Goal: Check status

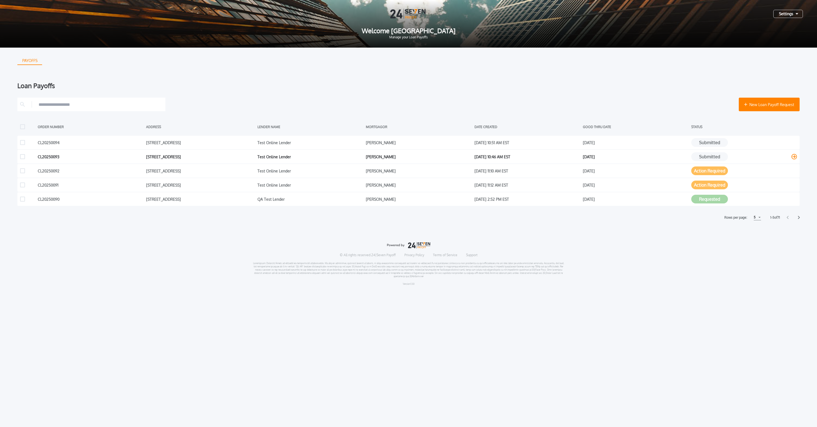
click at [718, 159] on button "Submitted" at bounding box center [710, 156] width 37 height 9
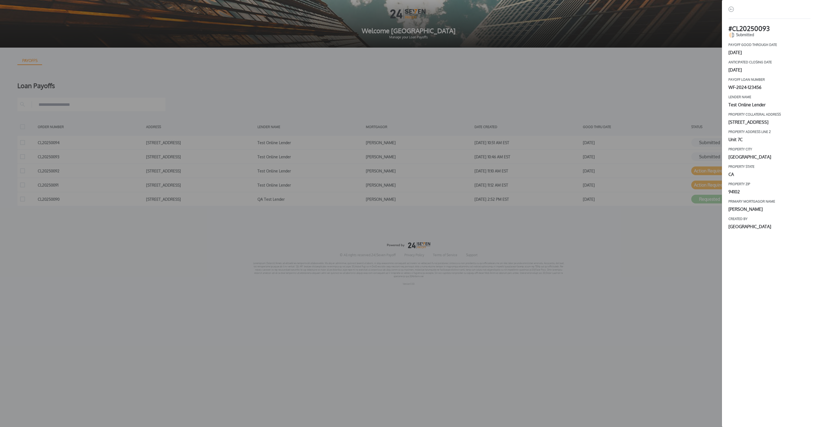
click at [700, 133] on div "# CL20250093 Submitted payoff good through date [DATE] Anticipated closing date…" at bounding box center [408, 213] width 817 height 427
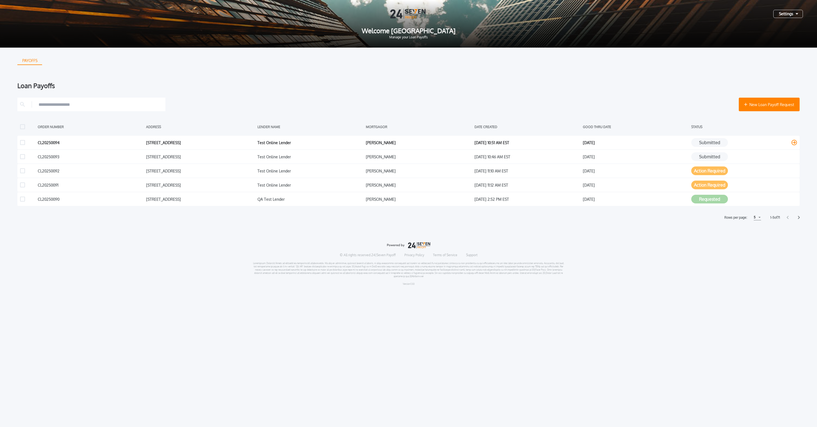
click at [714, 144] on button "Submitted" at bounding box center [710, 142] width 37 height 9
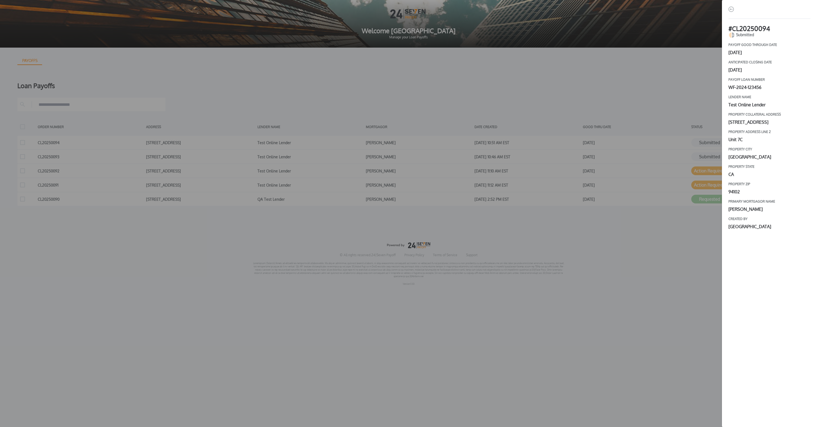
click at [689, 120] on div "# CL20250094 Submitted payoff good through date [DATE] Anticipated closing date…" at bounding box center [408, 213] width 817 height 427
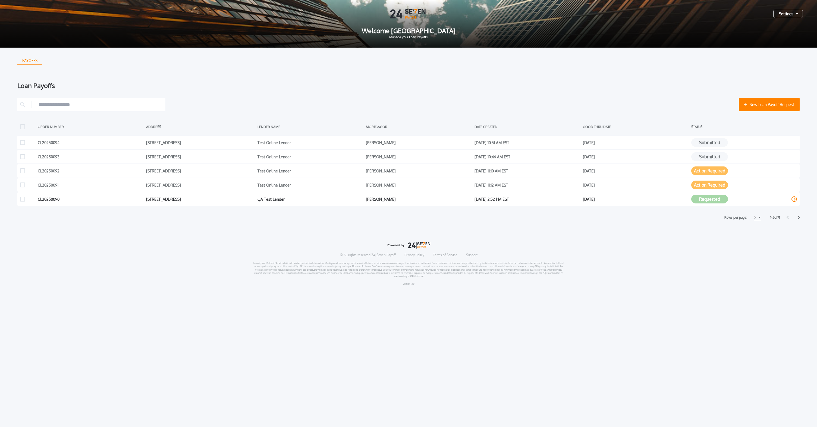
click at [717, 199] on button "Requested" at bounding box center [710, 199] width 37 height 9
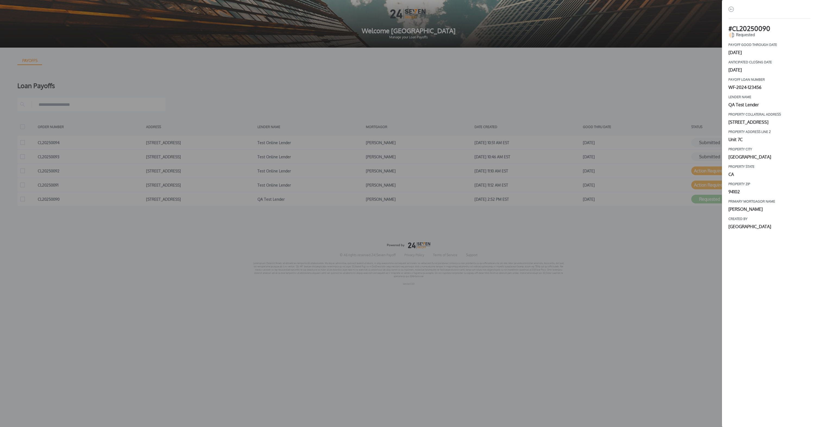
click at [696, 254] on div "# CL20250090 Requested payoff good through date [DATE] Anticipated closing date…" at bounding box center [408, 213] width 817 height 427
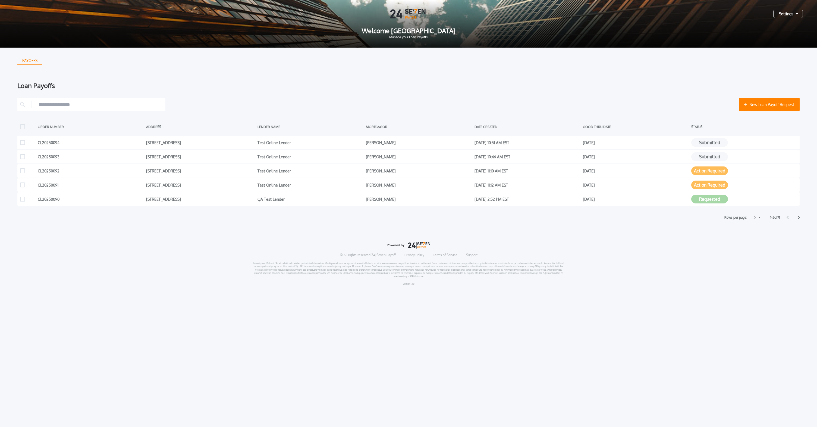
click at [800, 217] on icon at bounding box center [799, 217] width 2 height 4
click at [785, 219] on div "Rows per page: 5 5 5 10 10 15 15 6 - 10 of 71" at bounding box center [408, 217] width 783 height 6
click at [787, 218] on div "Rows per page: 5 5 5 10 10 15 15 6 - 10 of 71" at bounding box center [408, 217] width 783 height 6
click at [787, 218] on icon at bounding box center [788, 217] width 2 height 4
